Goal: Task Accomplishment & Management: Manage account settings

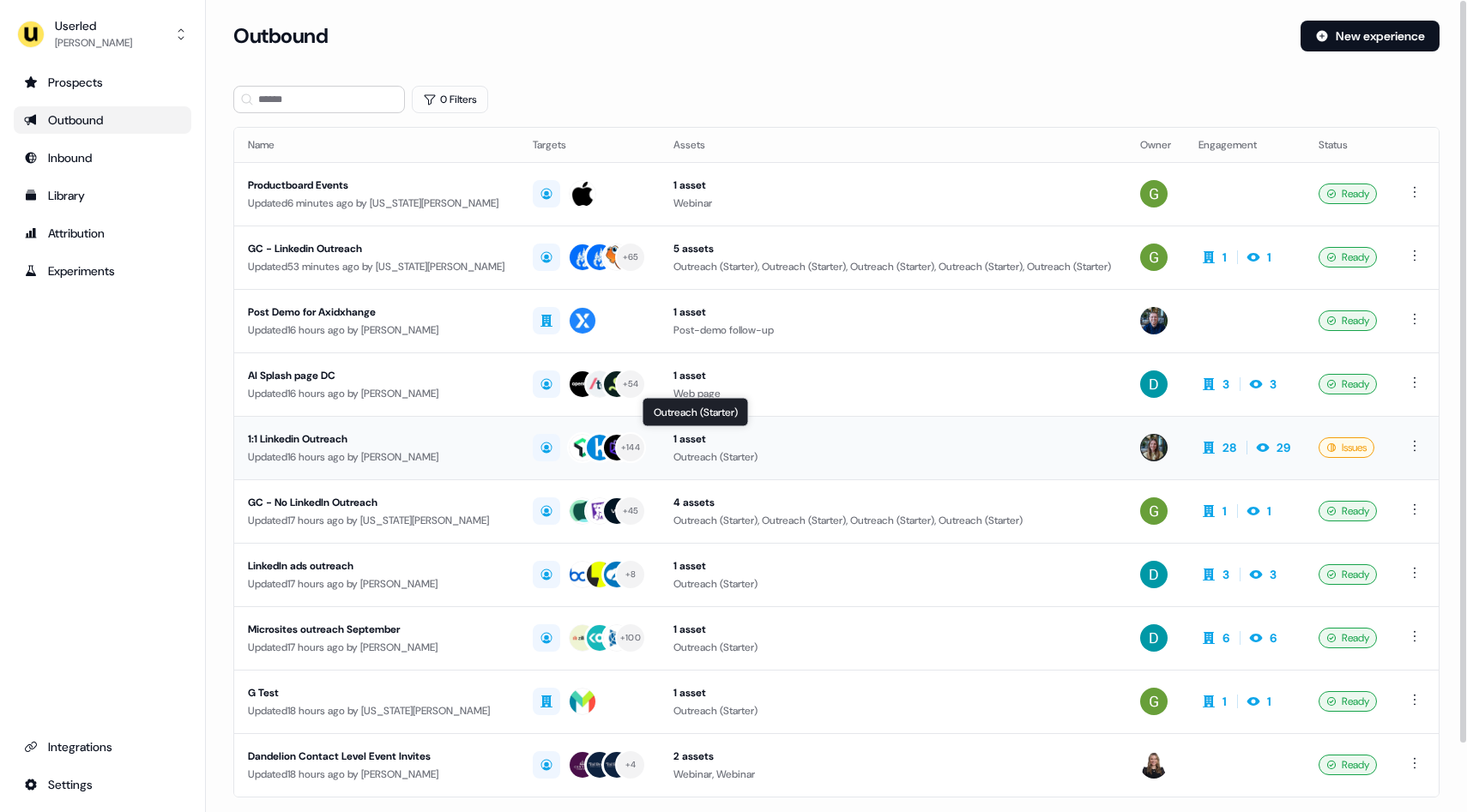
click at [851, 451] on div "Outreach (Starter)" at bounding box center [893, 457] width 440 height 17
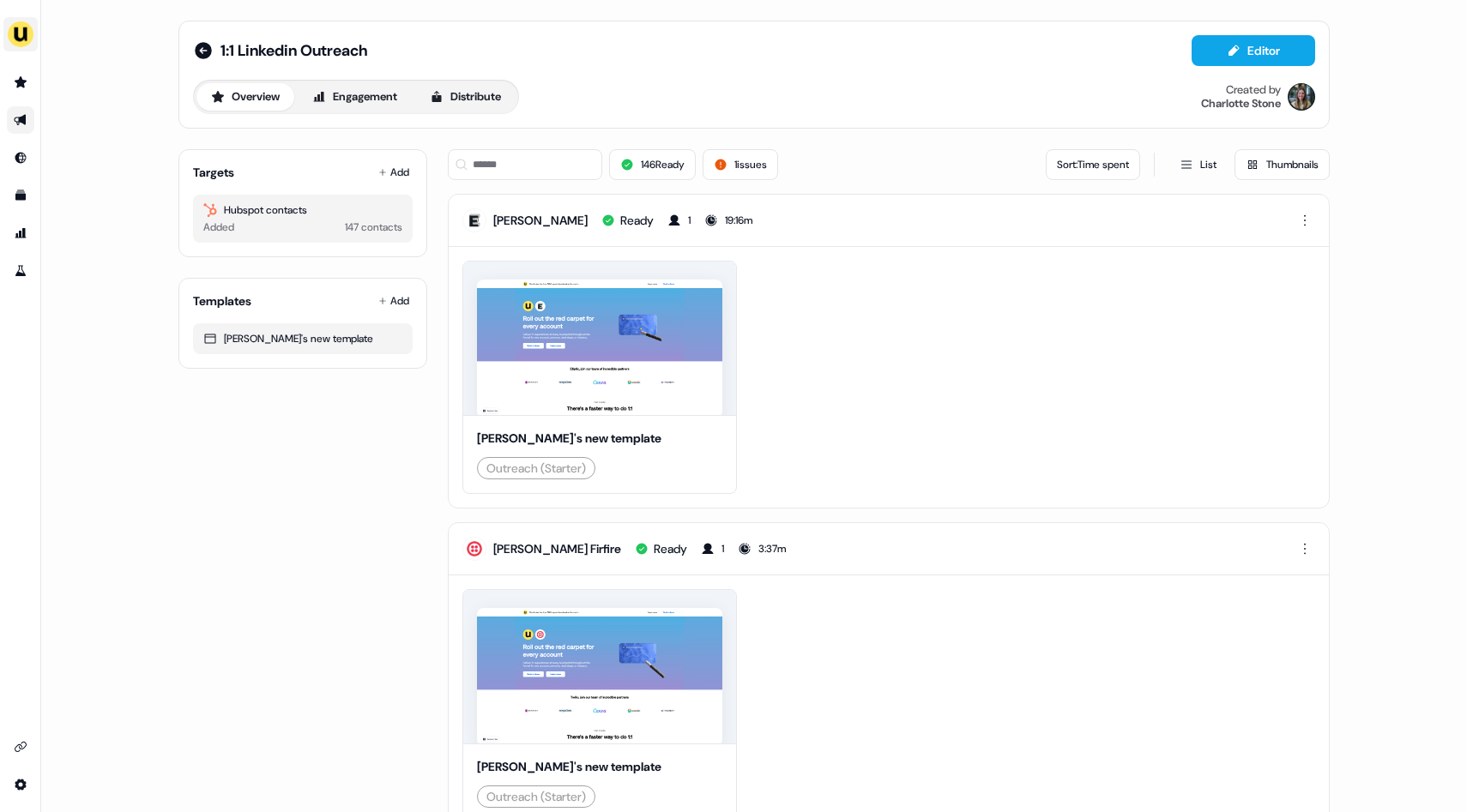
click at [17, 44] on img "side nav menu" at bounding box center [20, 34] width 27 height 27
click at [92, 92] on div "Impersonate (Admin)" at bounding box center [88, 80] width 163 height 31
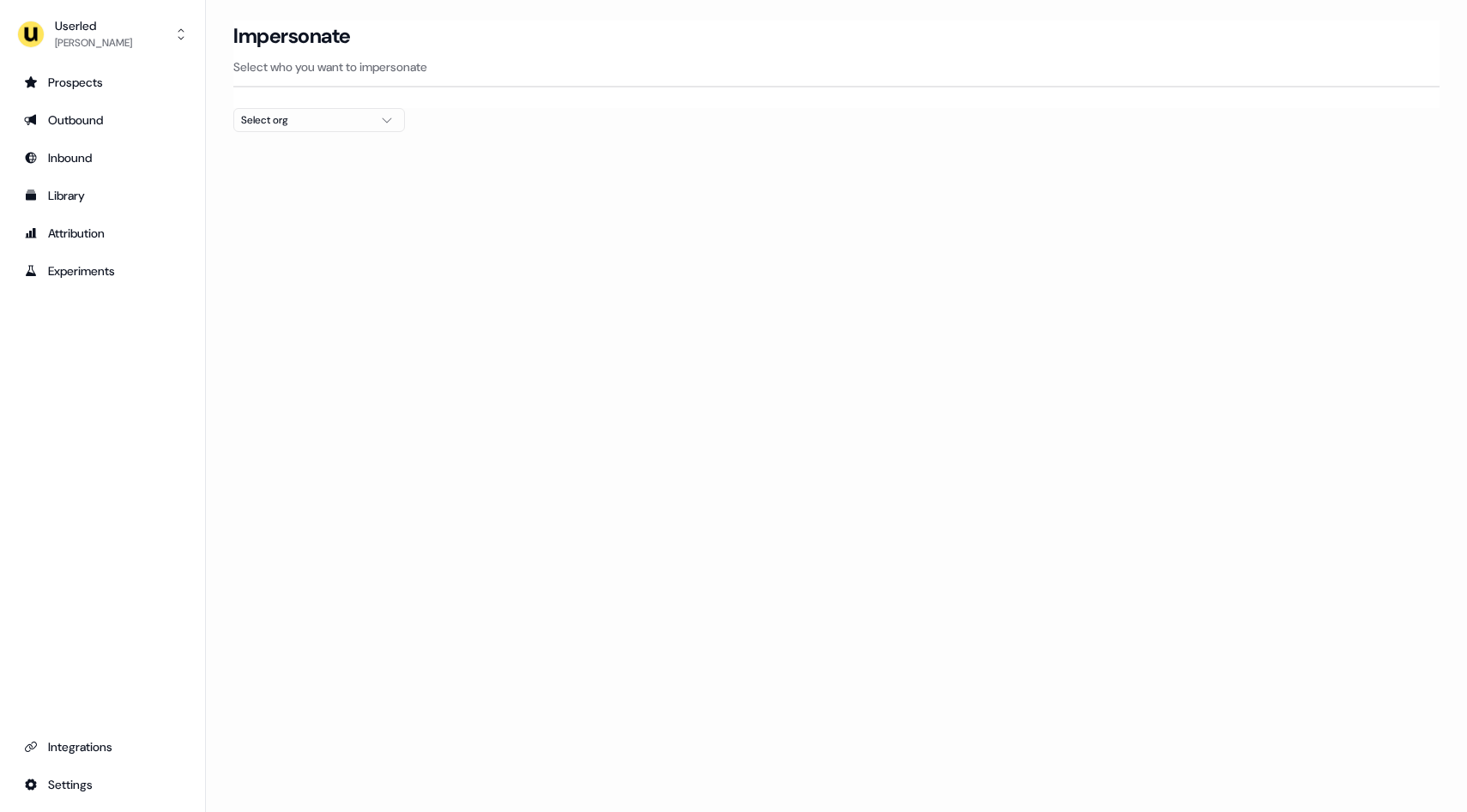
click at [334, 122] on div "Select org" at bounding box center [306, 120] width 129 height 17
type input "***"
click at [273, 187] on div "Canva" at bounding box center [319, 182] width 170 height 27
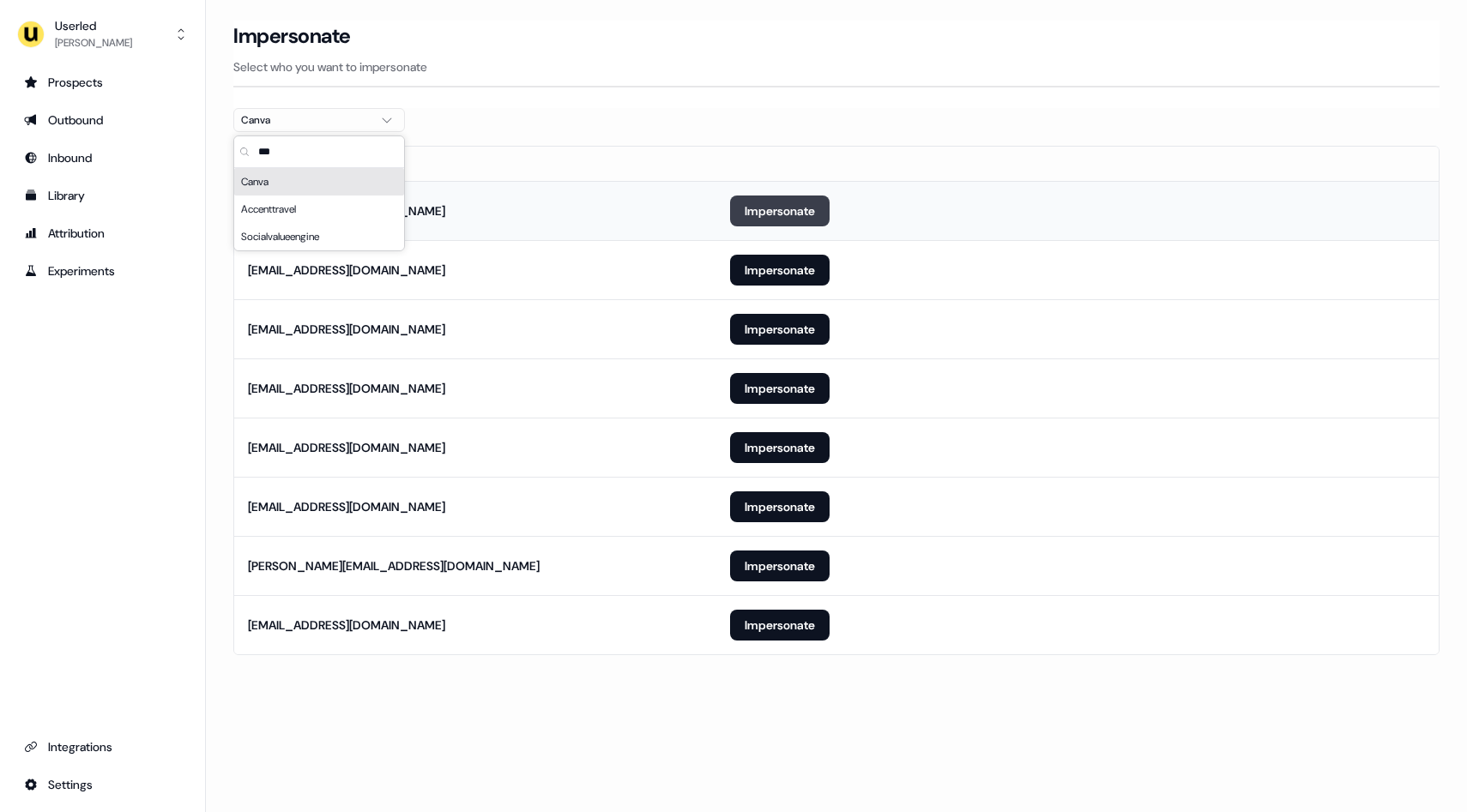
click at [783, 205] on button "Impersonate" at bounding box center [780, 210] width 100 height 31
